Goal: Task Accomplishment & Management: Use online tool/utility

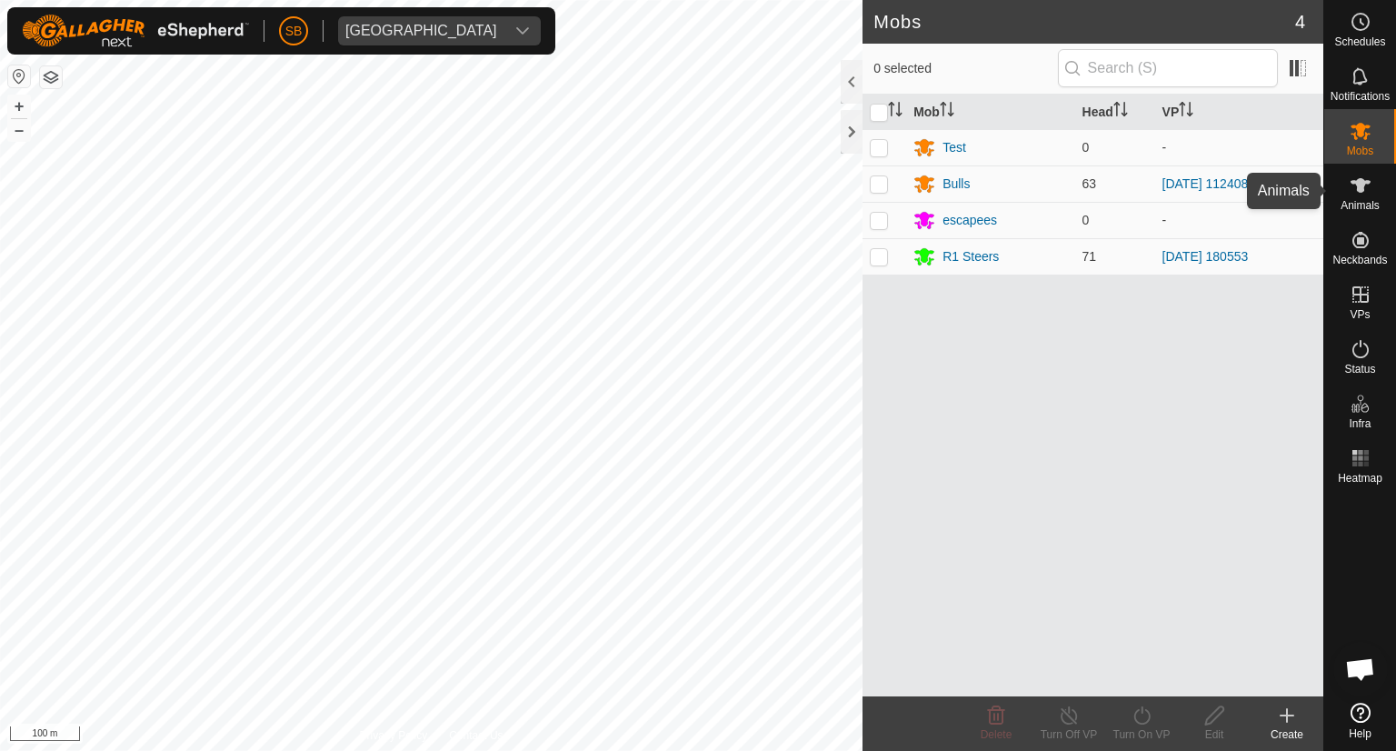
click at [1361, 191] on icon at bounding box center [1360, 185] width 20 height 15
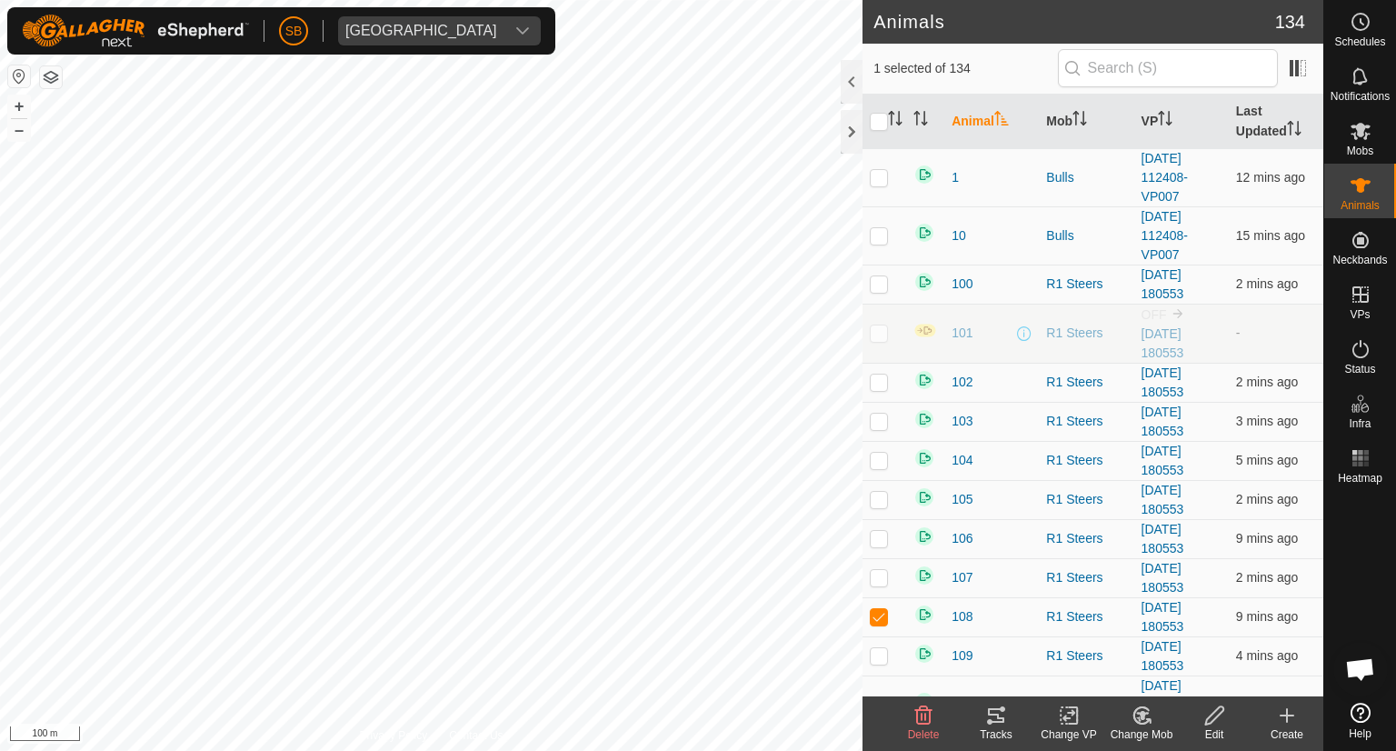
click at [1003, 718] on icon at bounding box center [996, 715] width 16 height 15
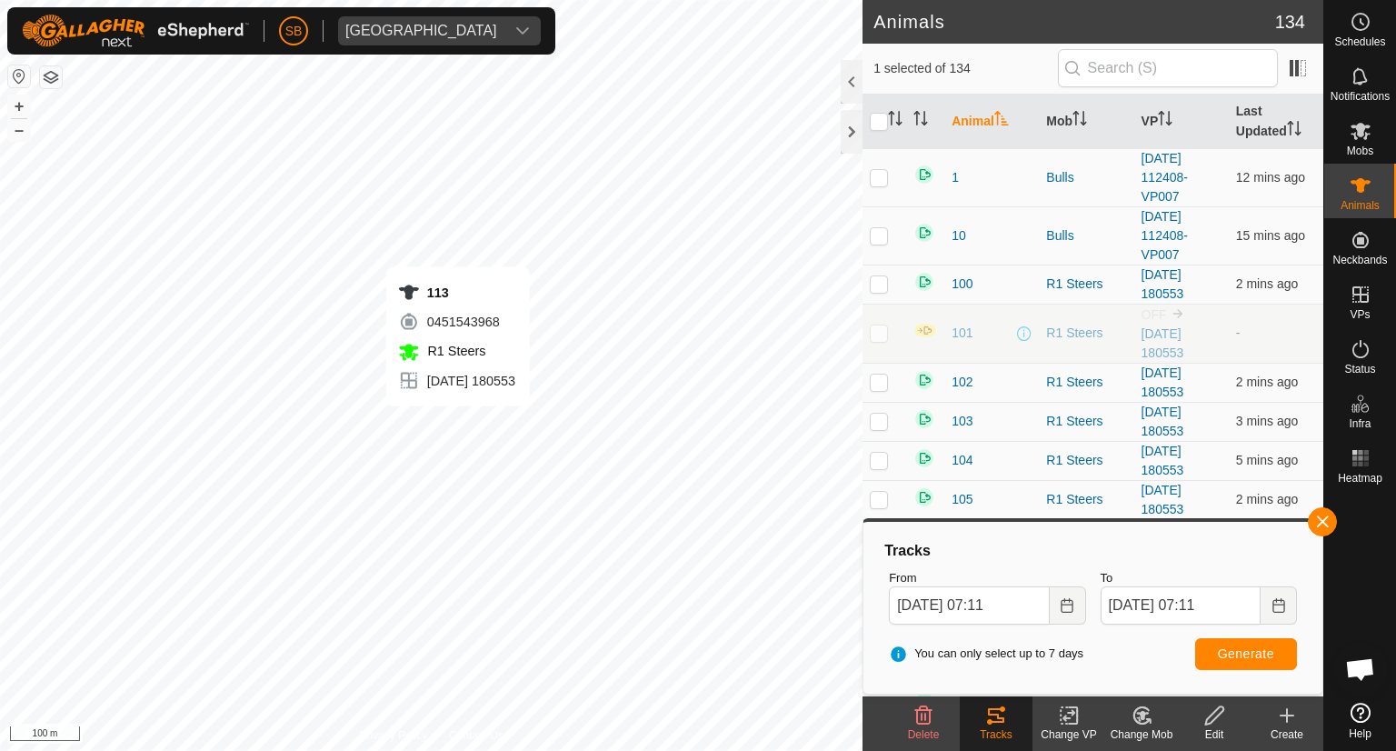
checkbox input "false"
click at [999, 712] on icon at bounding box center [996, 715] width 22 height 22
click at [1232, 651] on span "Generate" at bounding box center [1246, 653] width 56 height 15
checkbox input "false"
checkbox input "true"
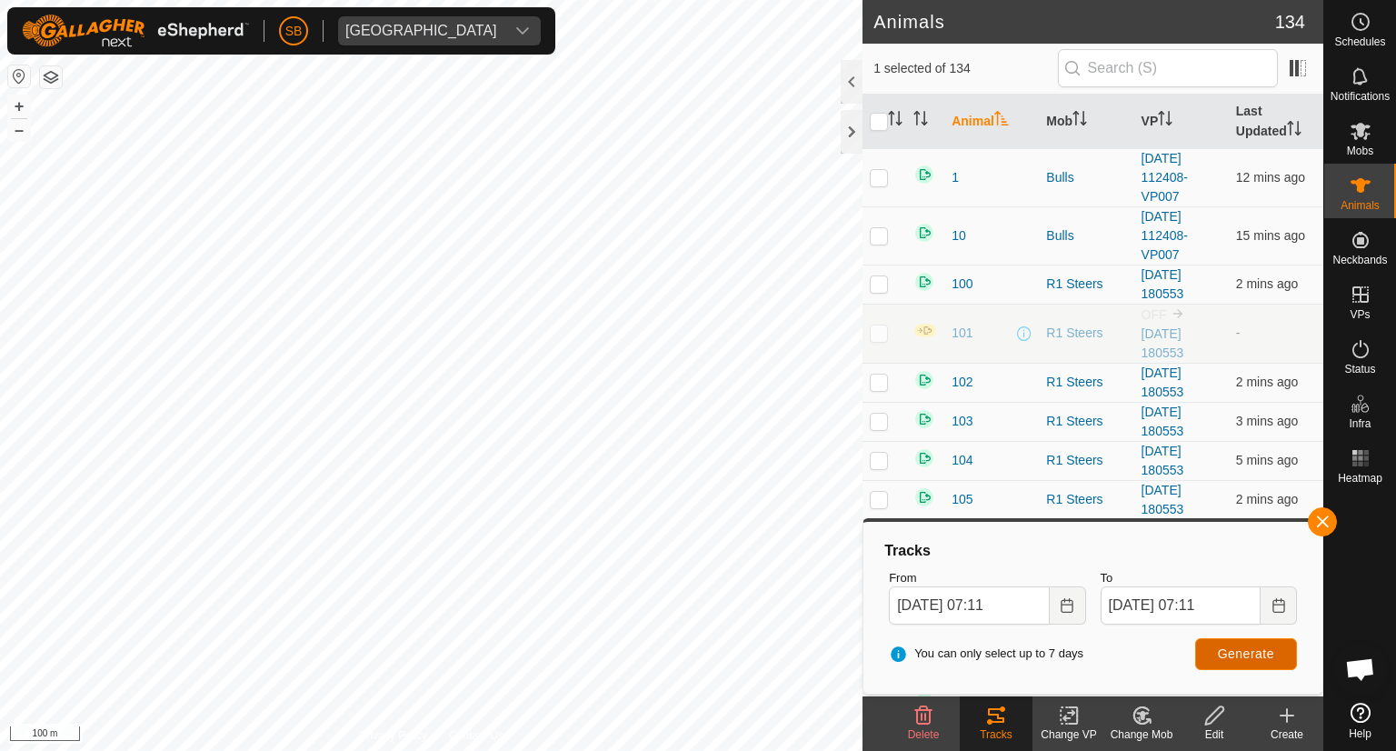
click at [1258, 653] on span "Generate" at bounding box center [1246, 653] width 56 height 15
checkbox input "true"
checkbox input "false"
click at [1258, 646] on span "Generate" at bounding box center [1246, 653] width 56 height 15
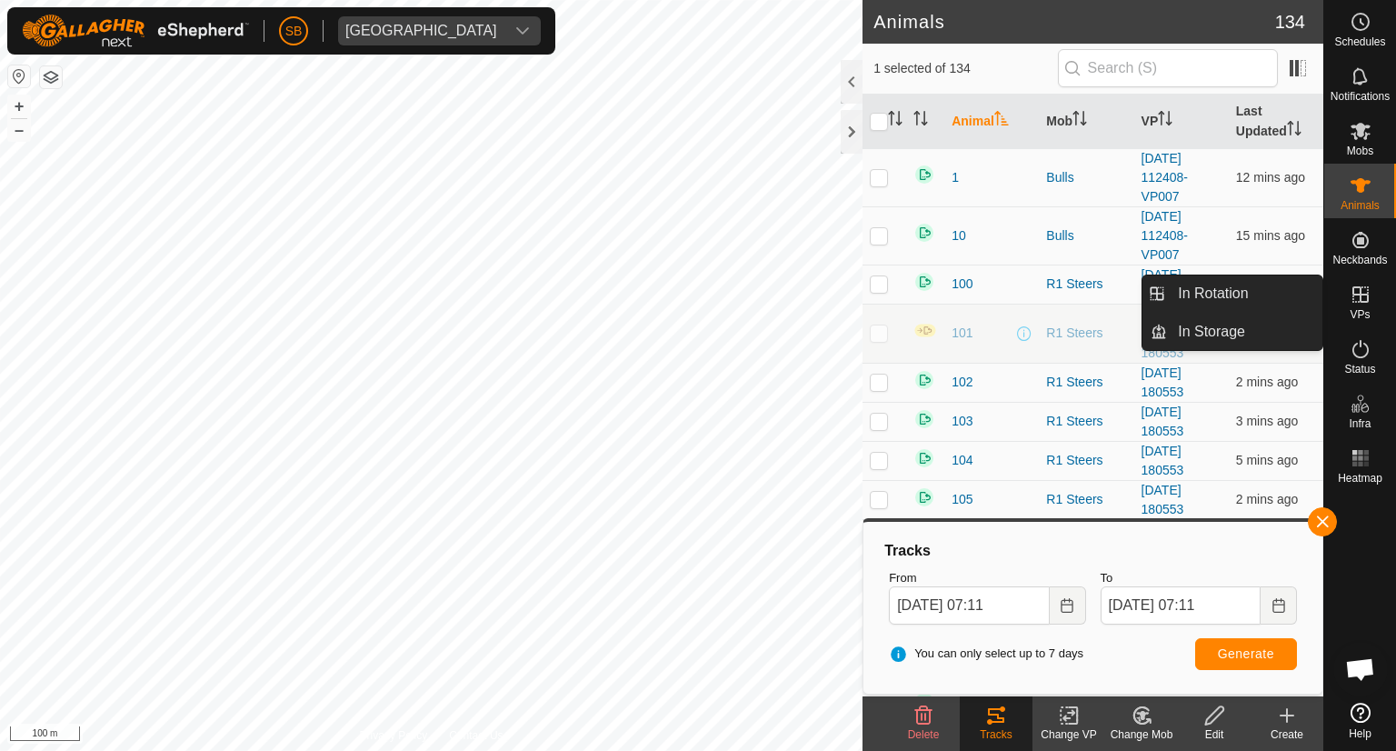
click at [1367, 302] on icon at bounding box center [1360, 294] width 16 height 16
click at [1232, 292] on link "In Rotation" at bounding box center [1244, 293] width 155 height 36
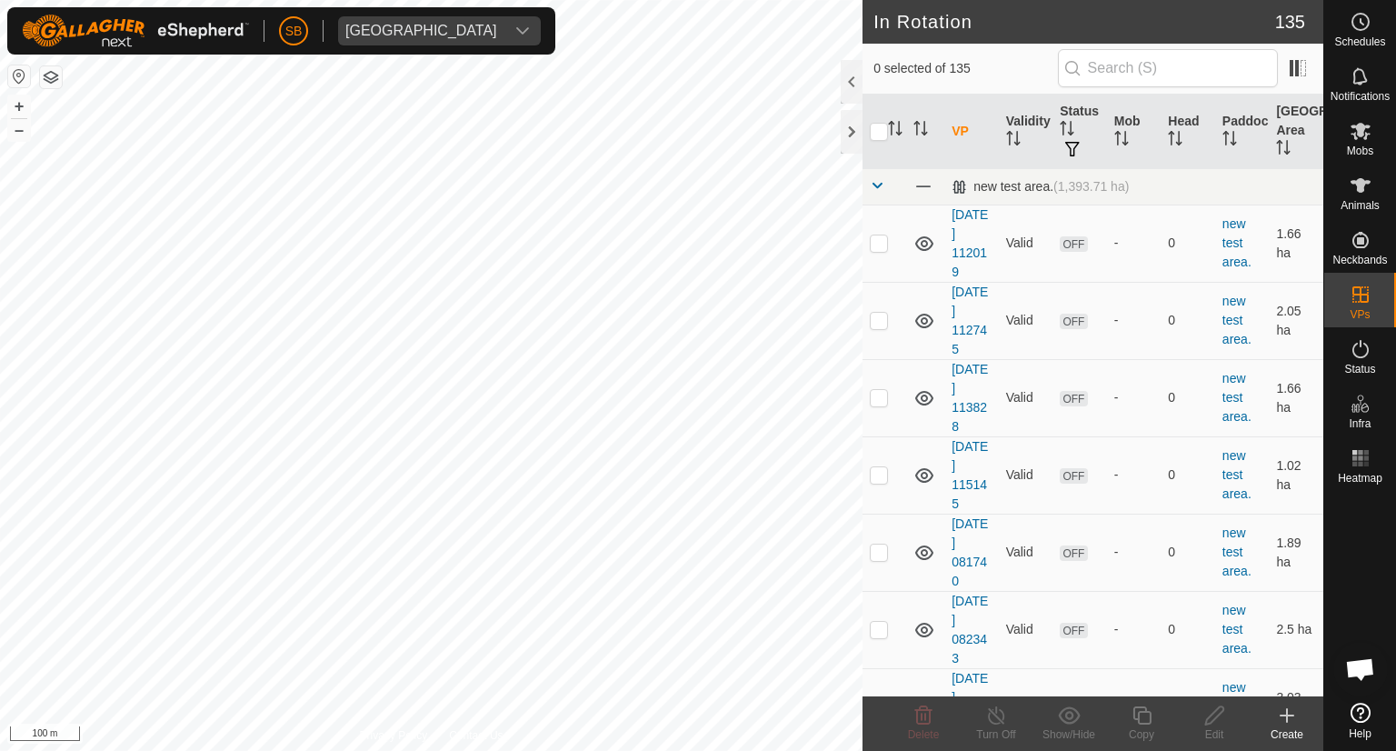
click at [1287, 712] on icon at bounding box center [1287, 715] width 0 height 13
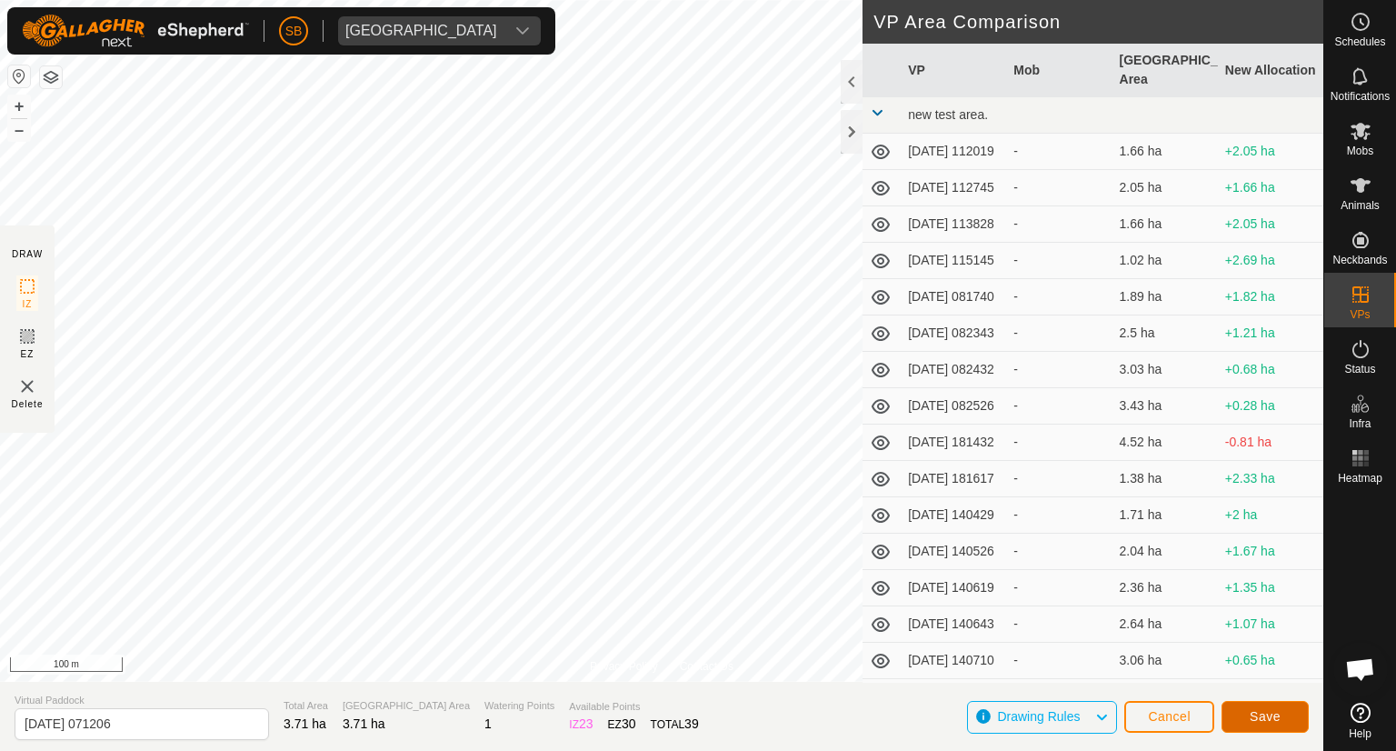
click at [1288, 717] on button "Save" at bounding box center [1264, 717] width 87 height 32
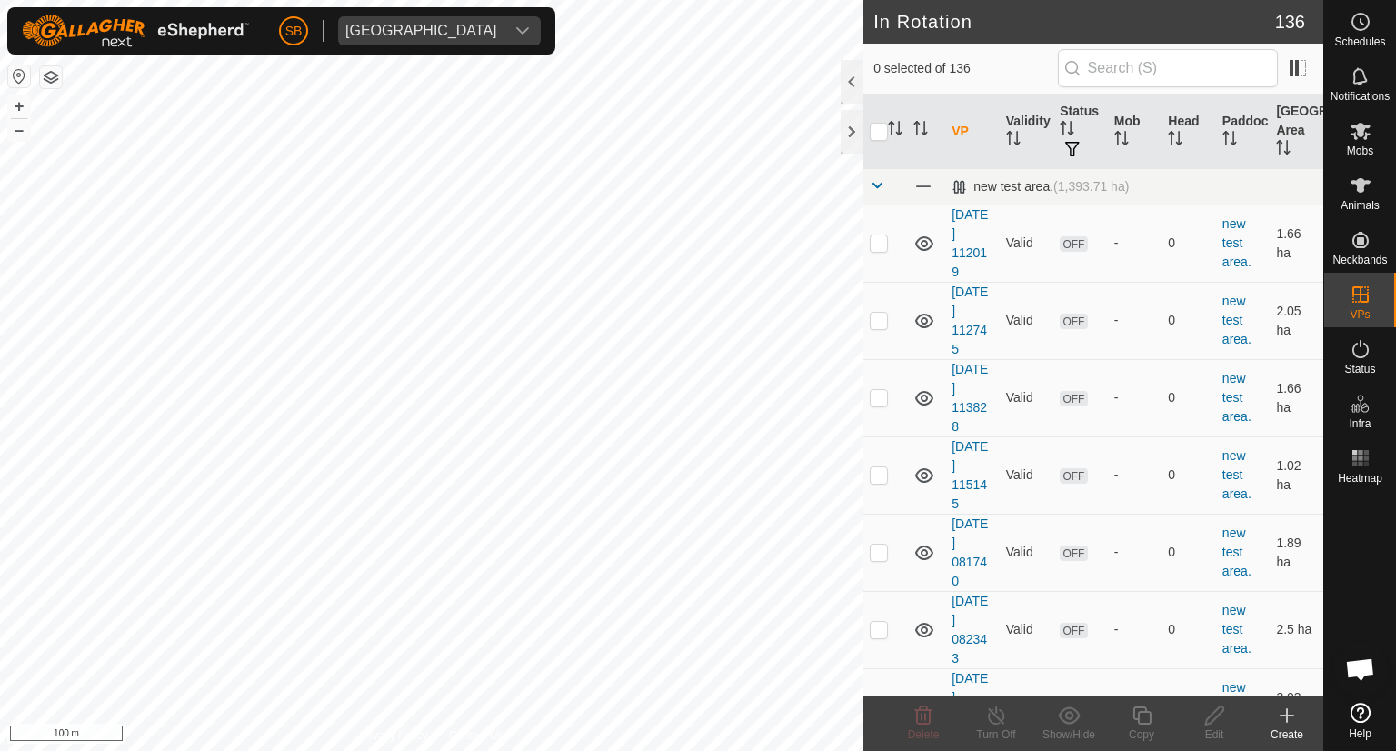
click at [1284, 729] on div "Create" at bounding box center [1286, 734] width 73 height 16
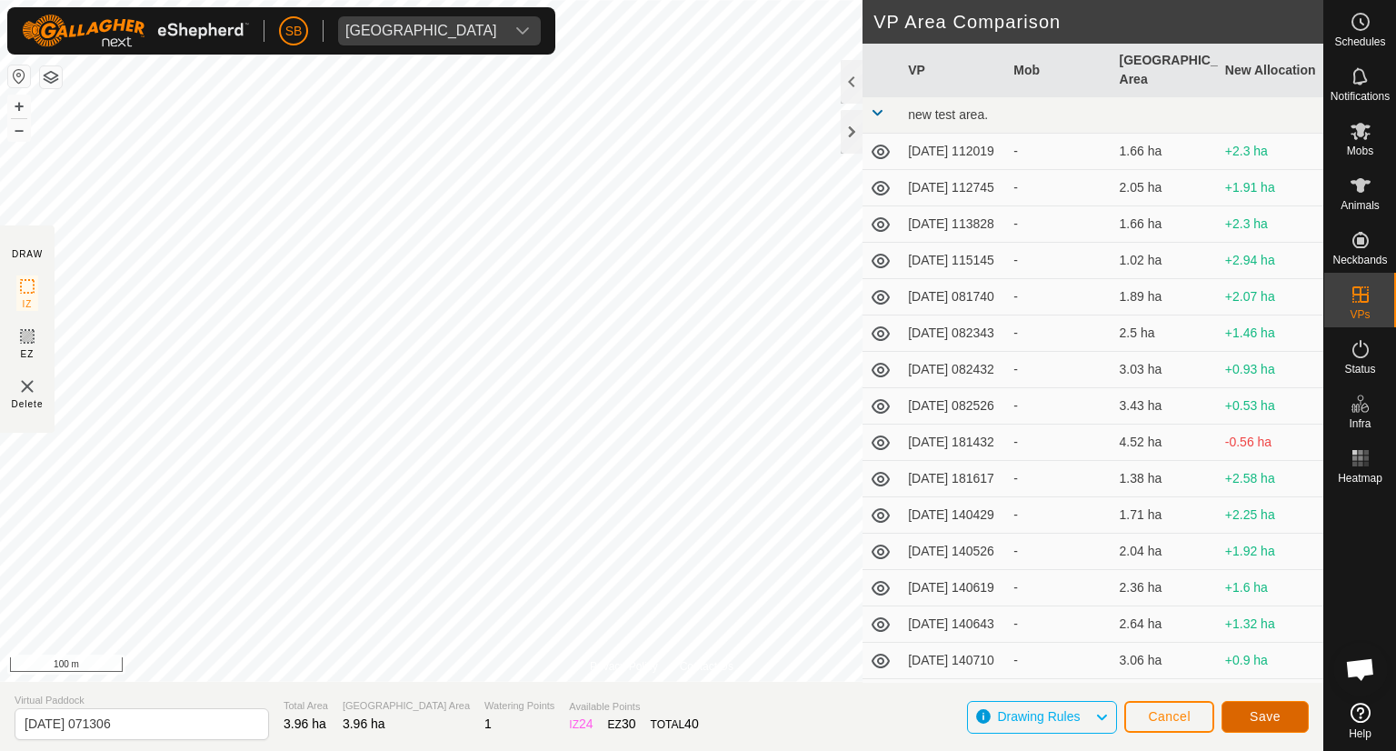
click at [1265, 712] on span "Save" at bounding box center [1264, 716] width 31 height 15
